Goal: Browse casually

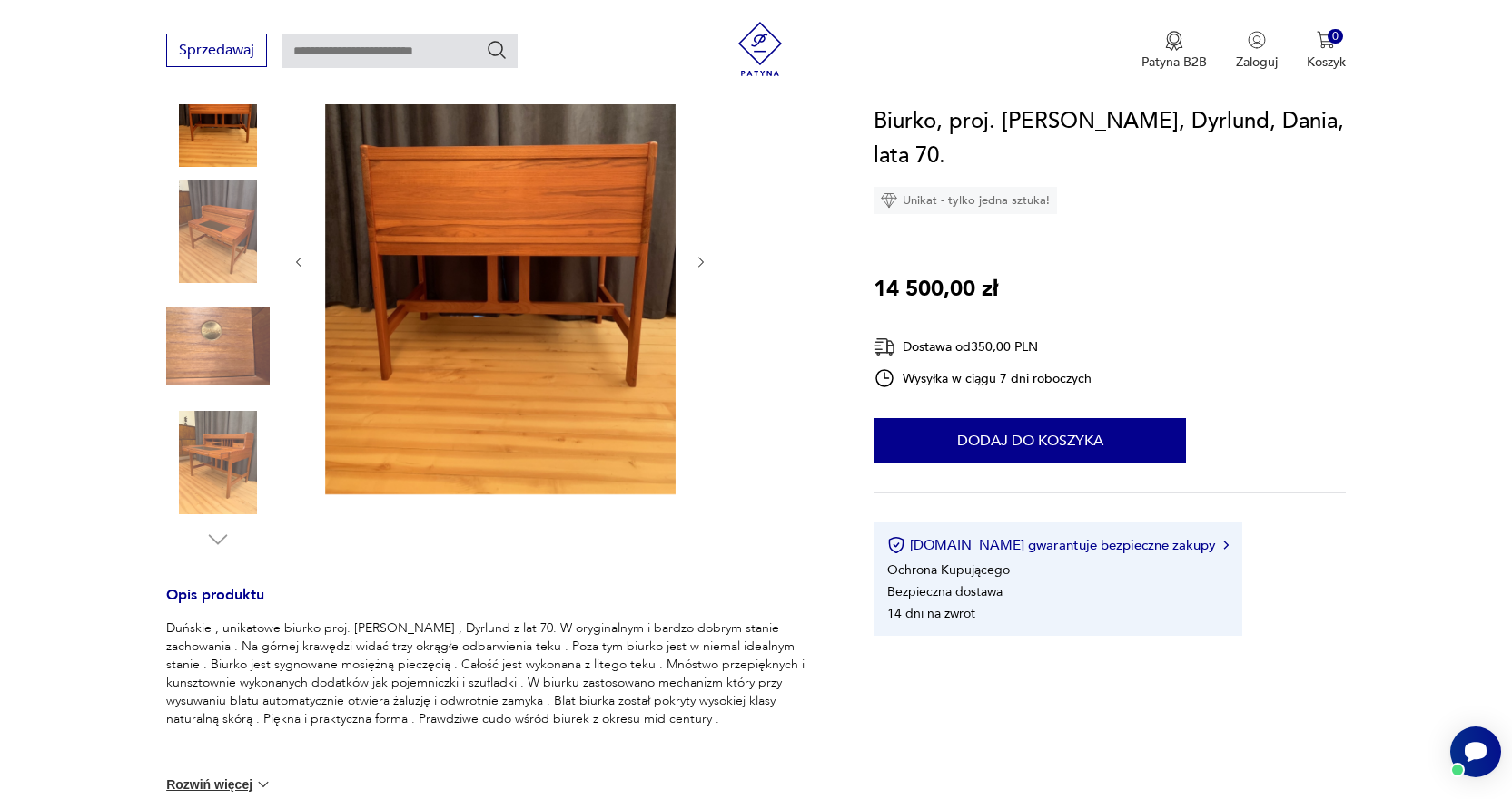
click at [196, 240] on img at bounding box center [218, 231] width 103 height 103
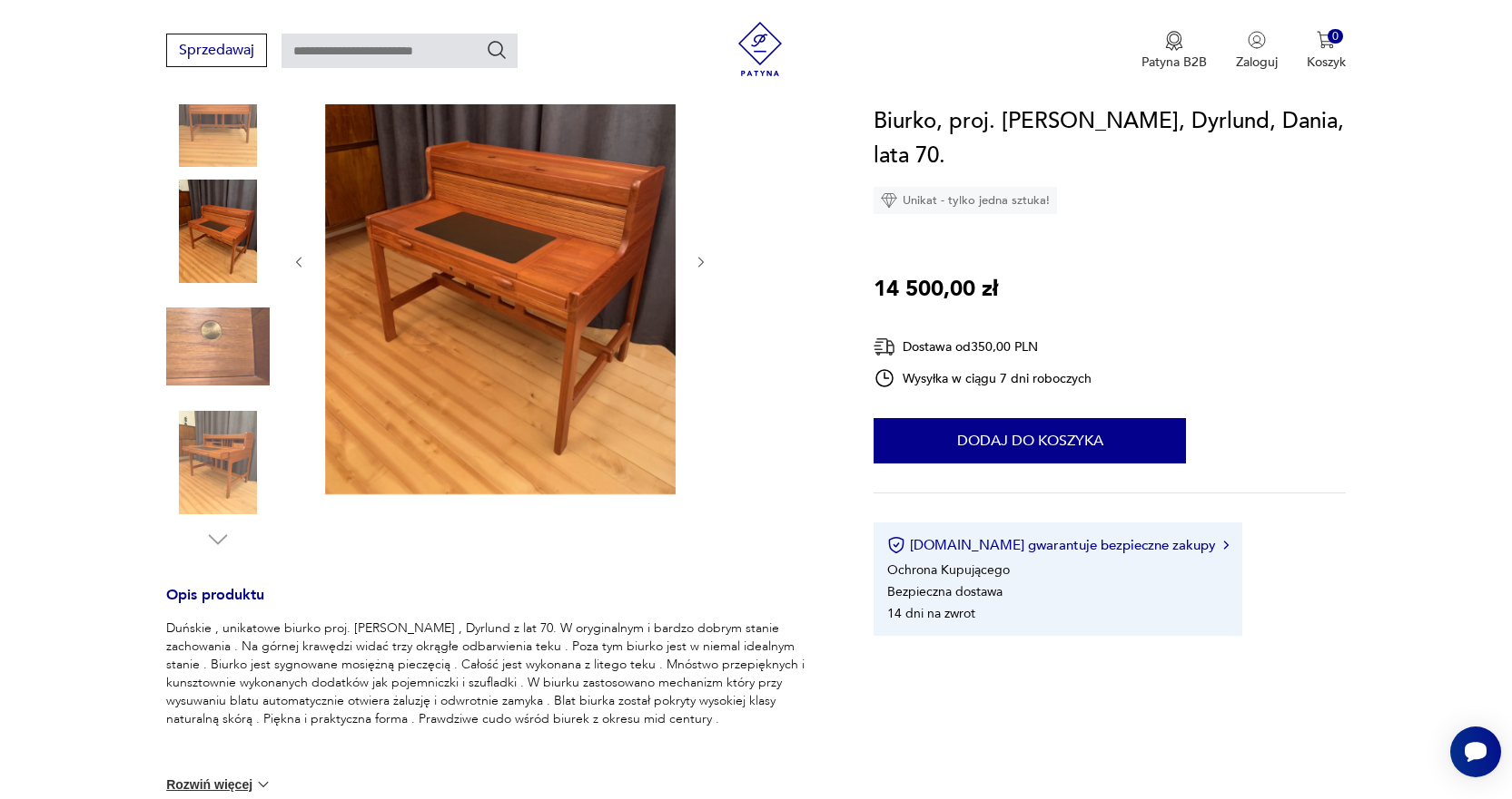
click at [220, 123] on img at bounding box center [218, 115] width 103 height 103
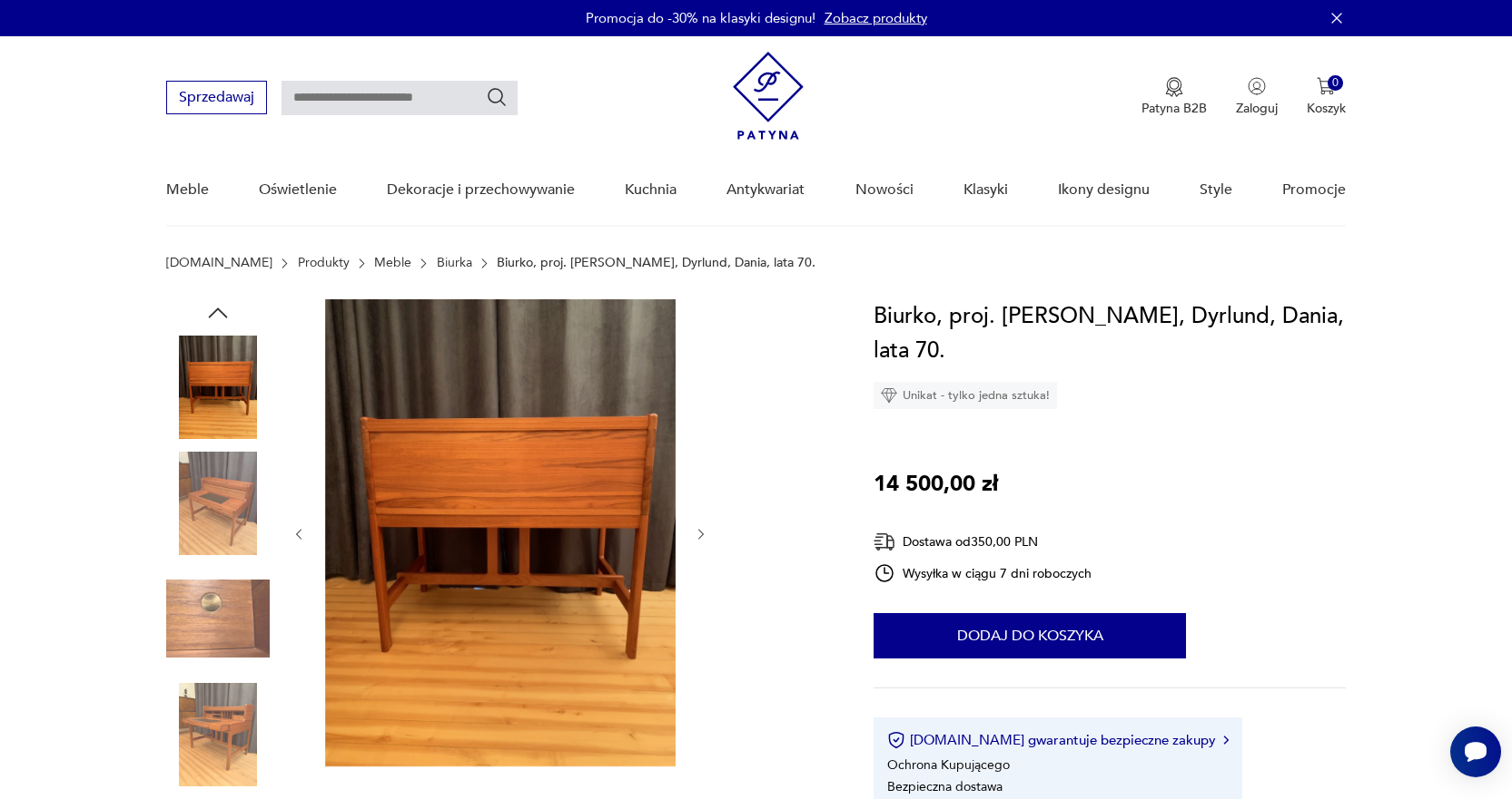
click at [227, 486] on img at bounding box center [218, 503] width 103 height 103
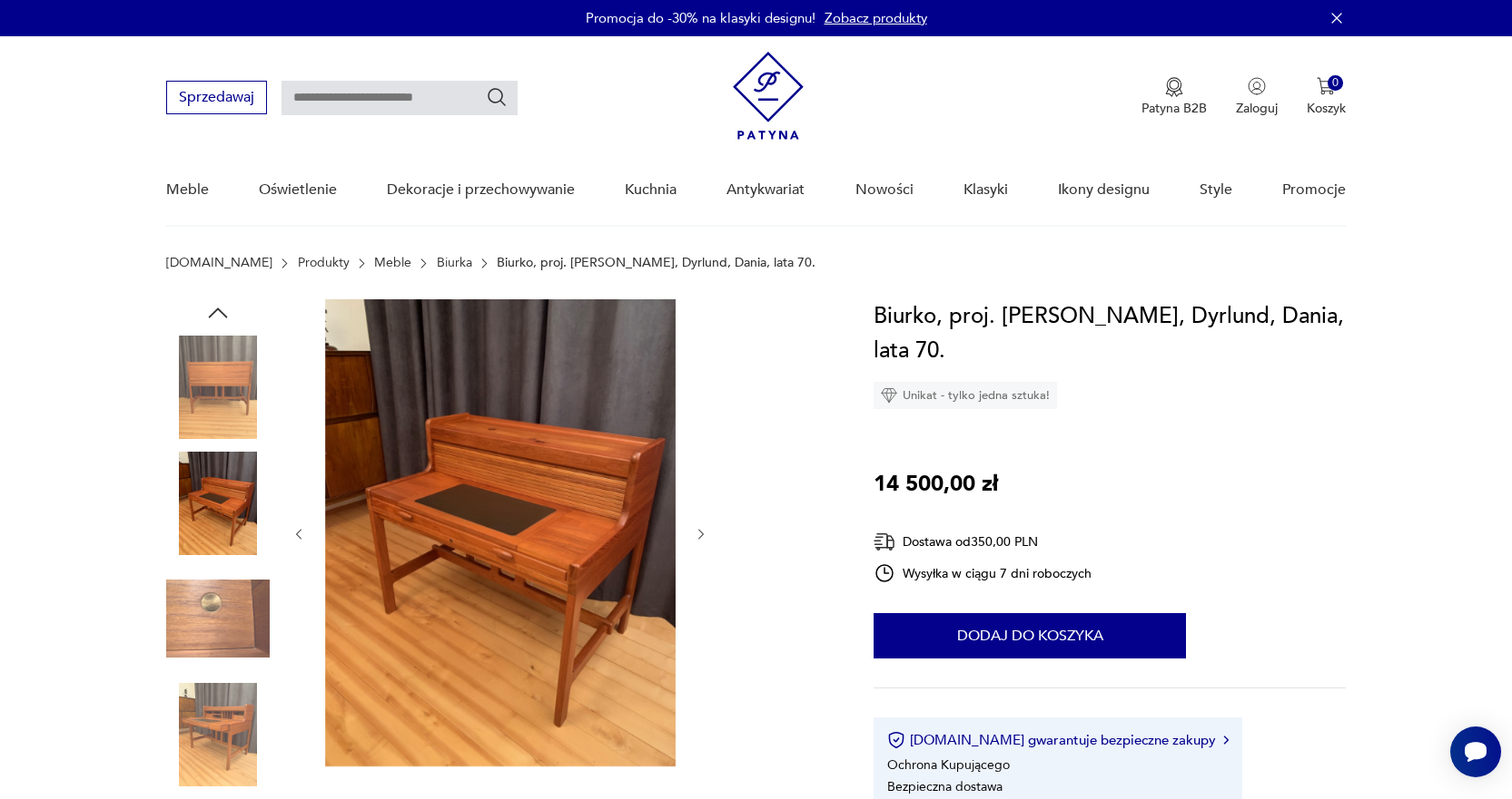
click at [234, 710] on img at bounding box center [218, 734] width 103 height 103
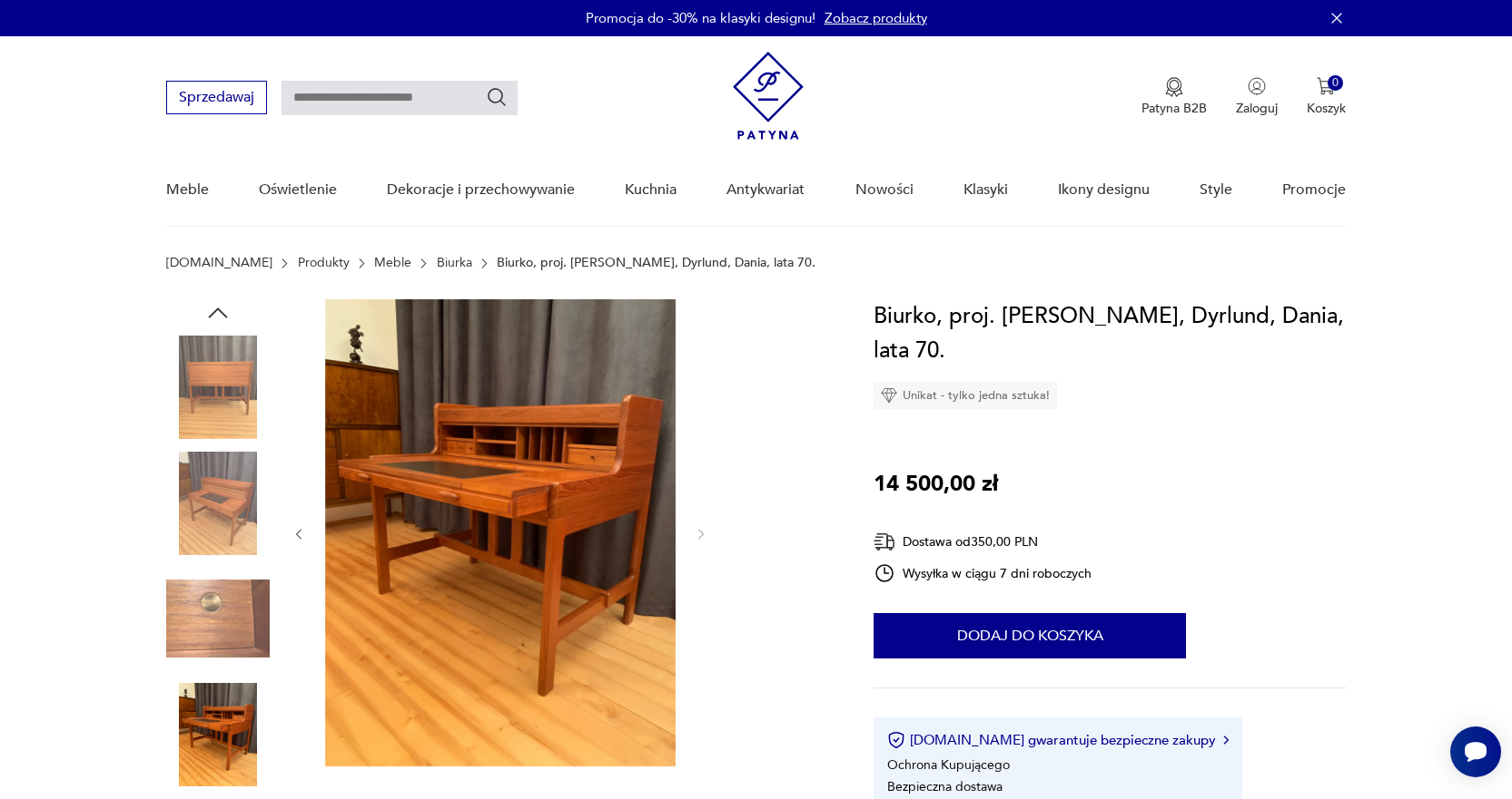
click at [244, 497] on img at bounding box center [218, 503] width 103 height 103
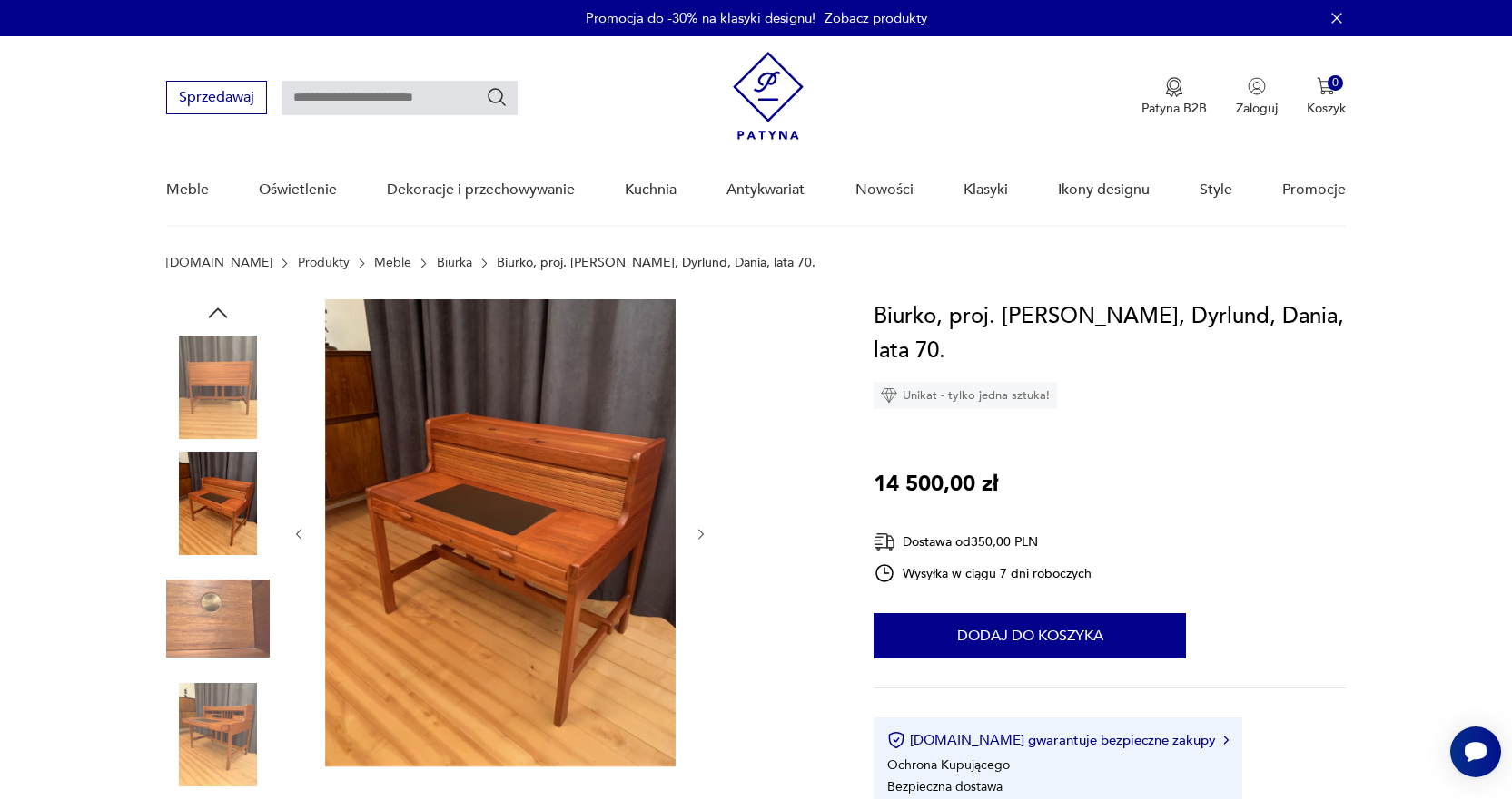
click at [233, 731] on img at bounding box center [218, 734] width 103 height 103
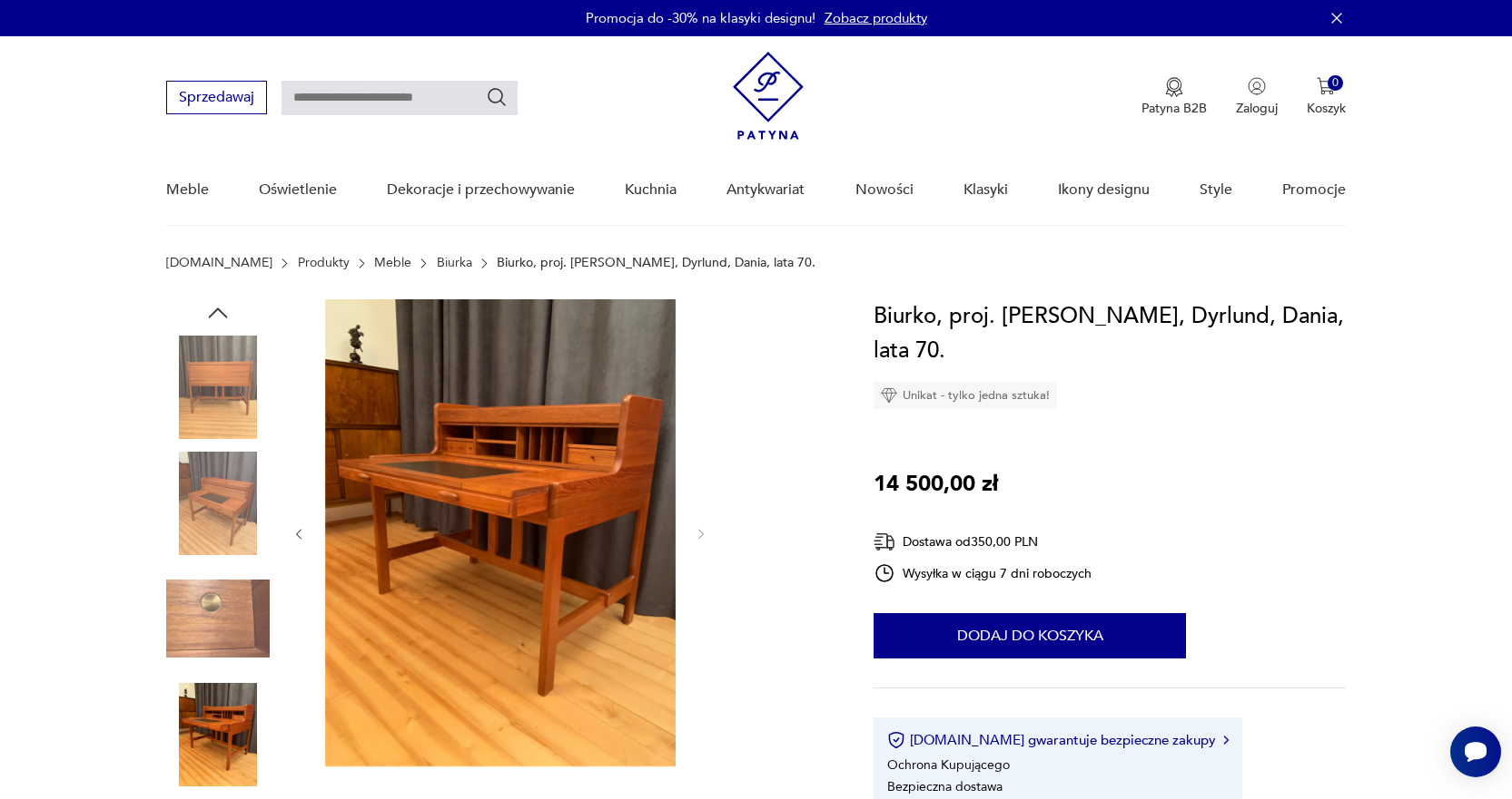
click at [222, 406] on img at bounding box center [218, 387] width 103 height 103
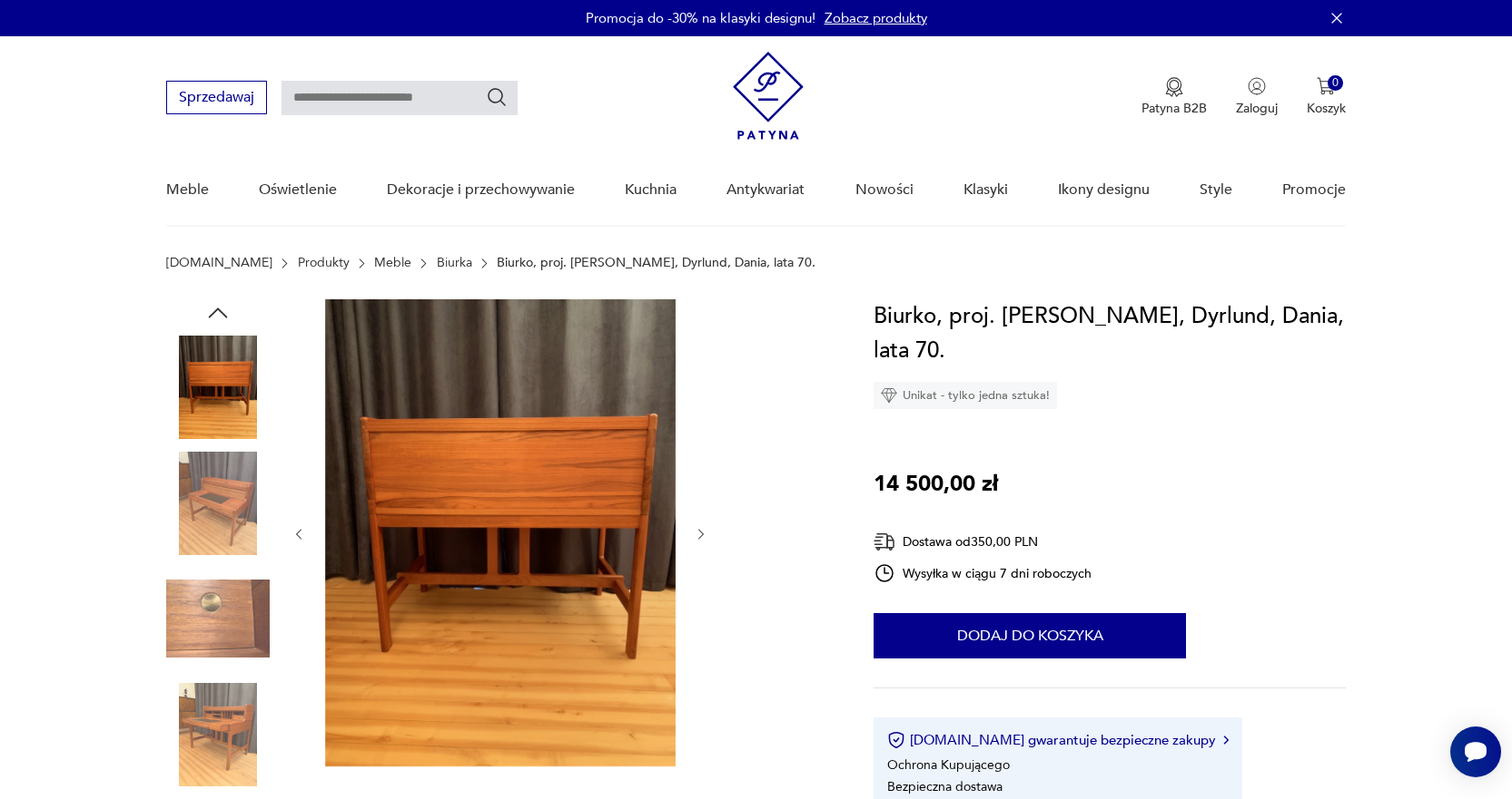
click at [250, 500] on img at bounding box center [218, 503] width 103 height 103
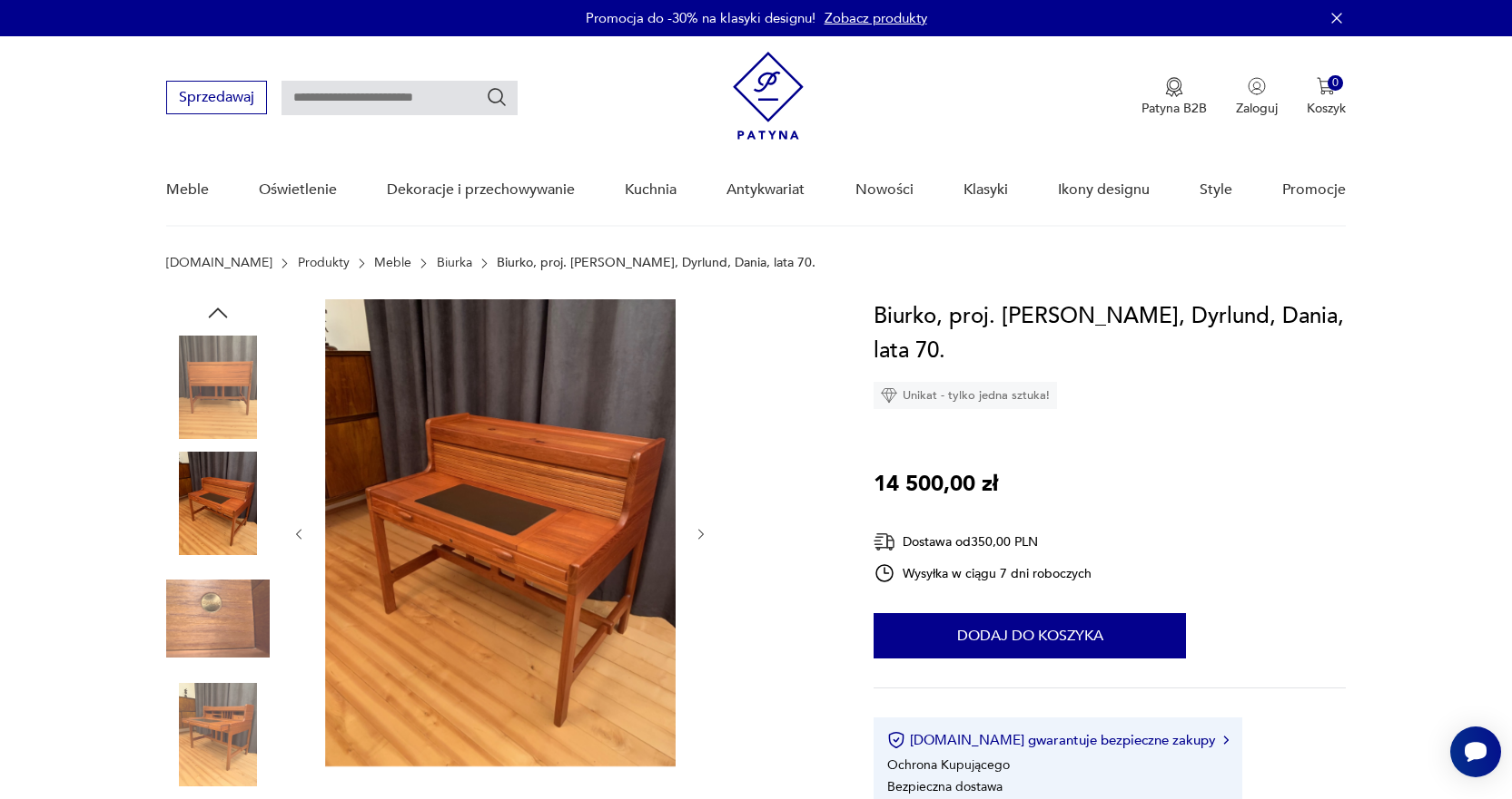
click at [251, 383] on img at bounding box center [218, 387] width 103 height 103
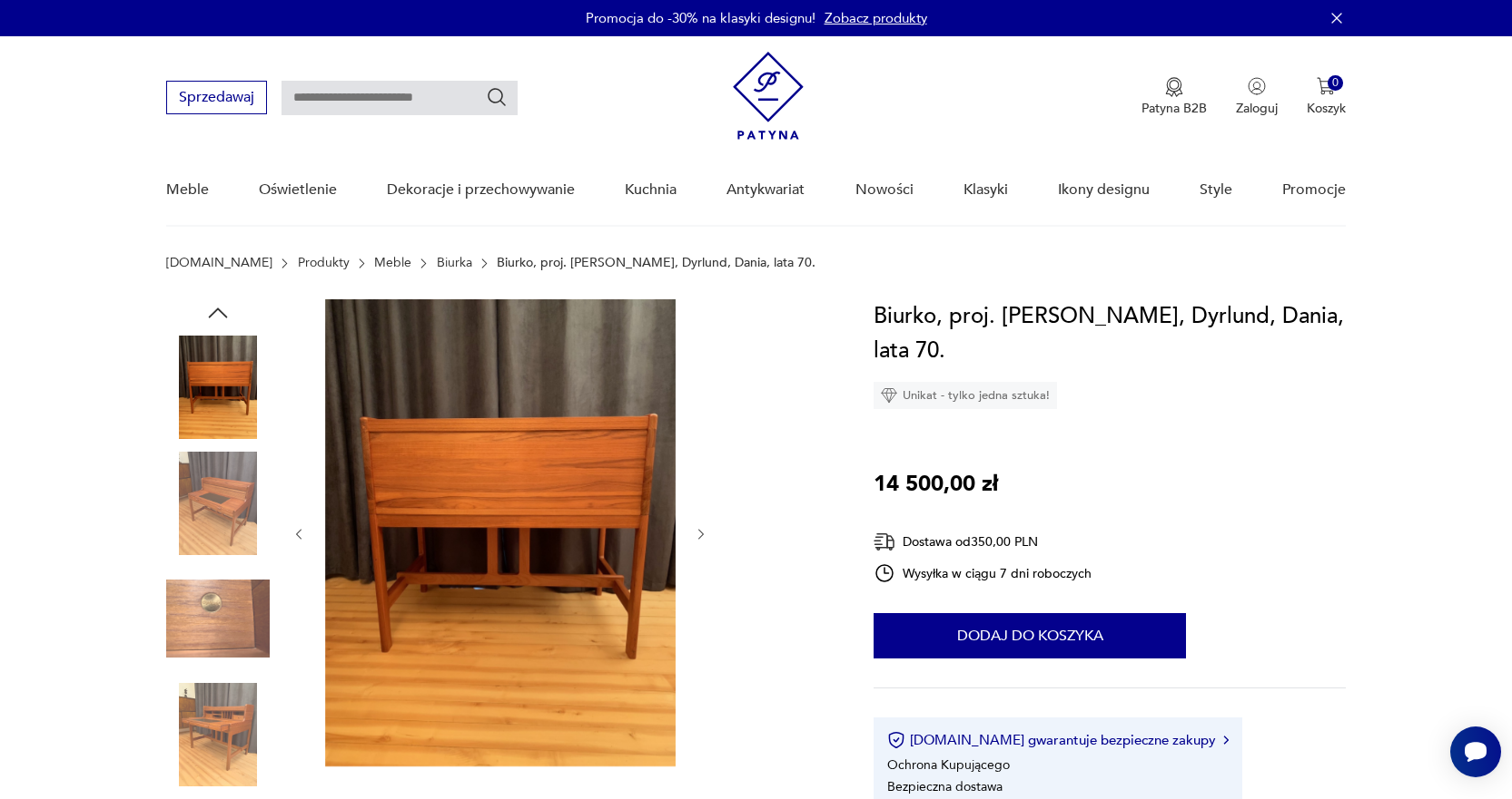
click at [224, 510] on img at bounding box center [218, 503] width 103 height 103
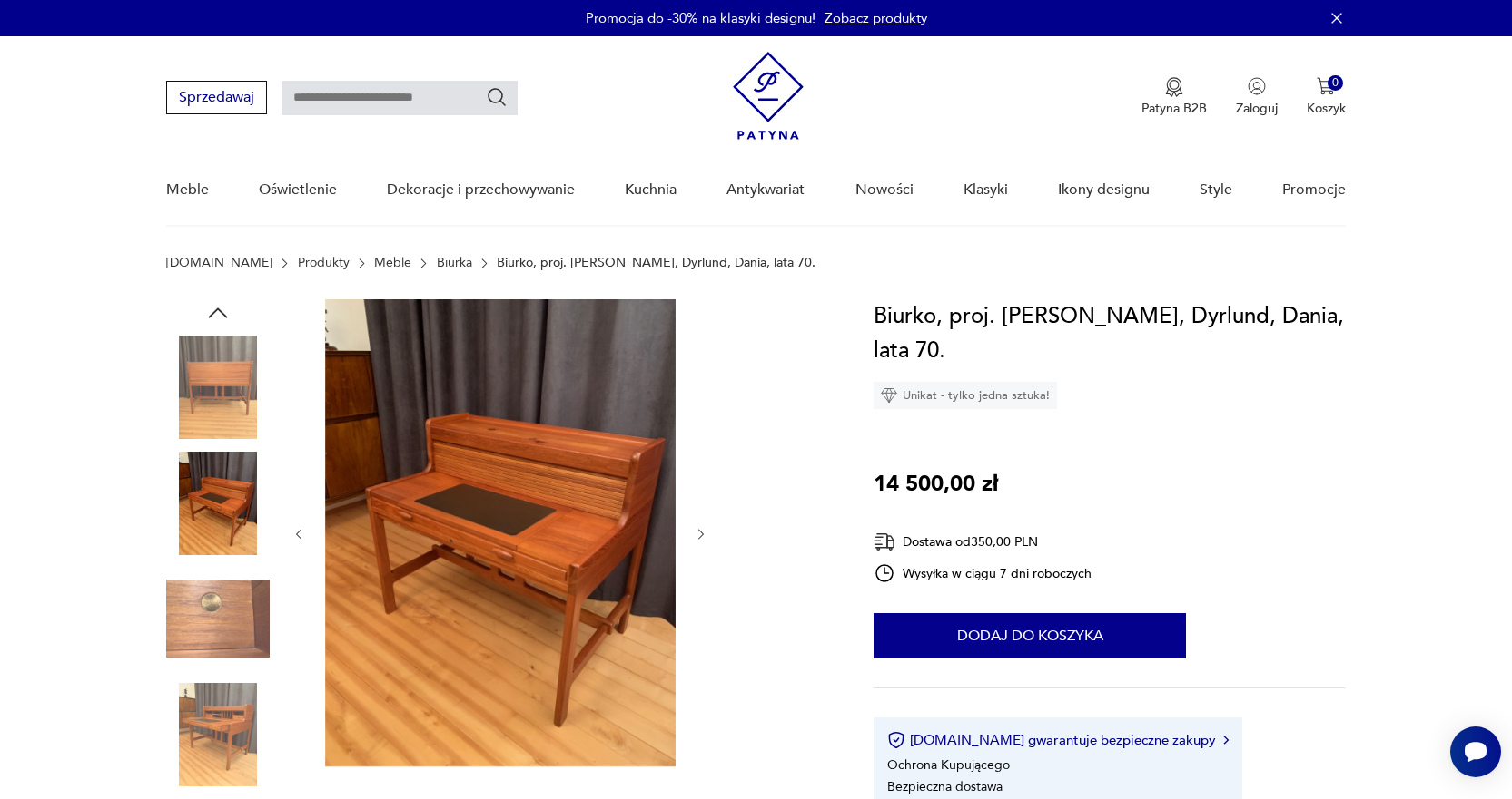
click at [231, 402] on img at bounding box center [218, 387] width 103 height 103
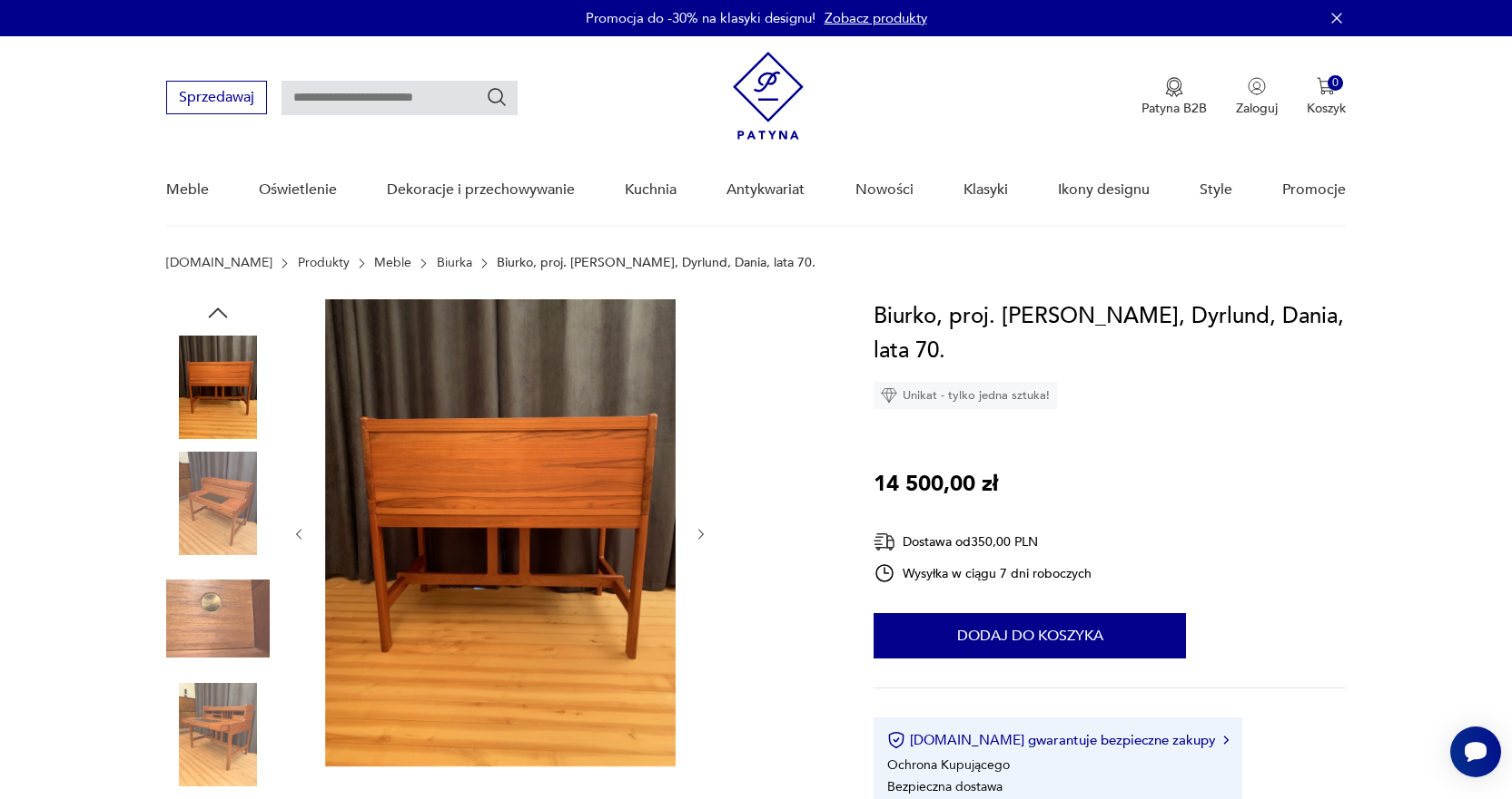
click at [227, 711] on img at bounding box center [218, 734] width 103 height 103
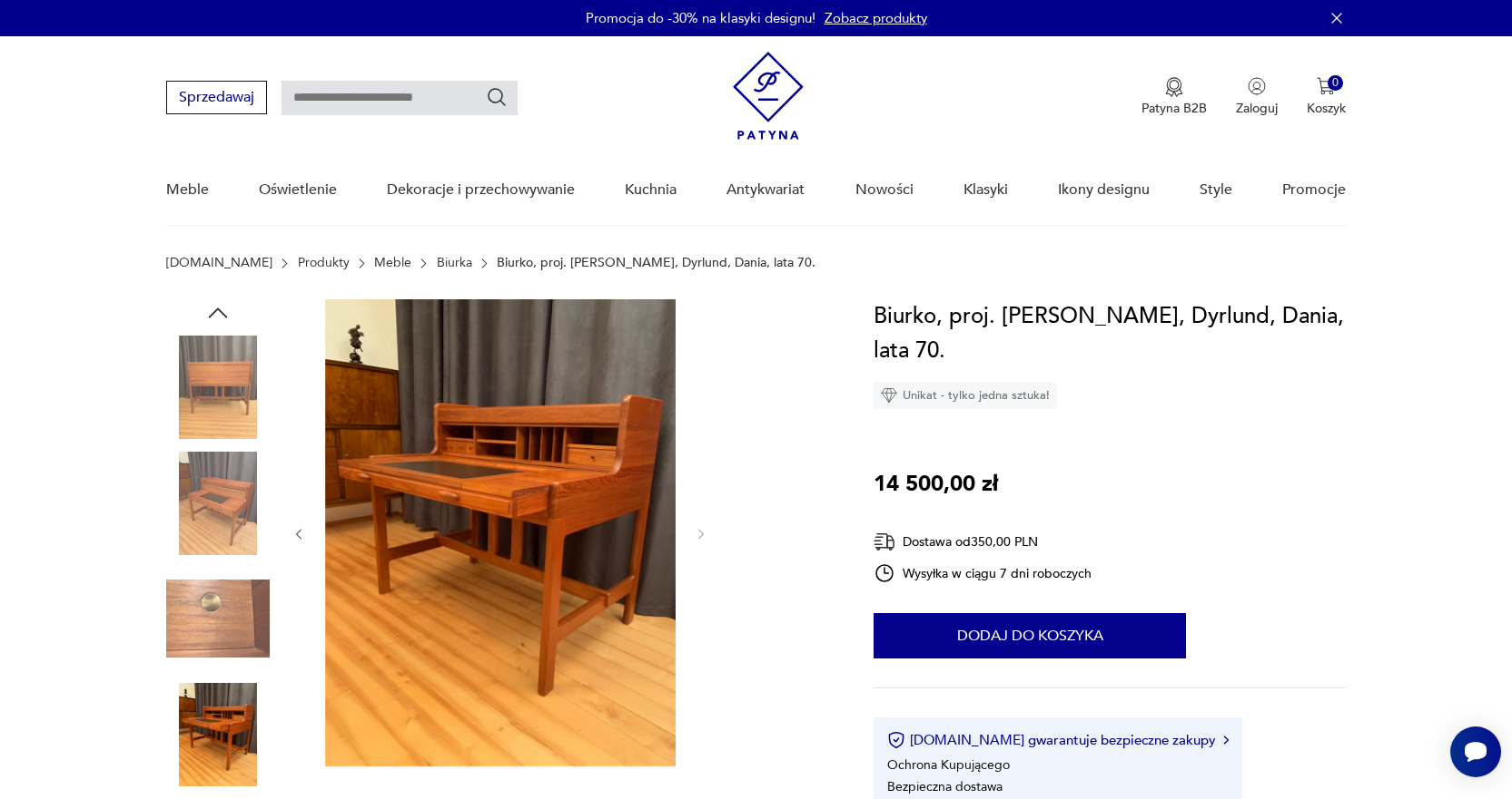
click at [217, 401] on img at bounding box center [218, 387] width 103 height 103
